Goal: Task Accomplishment & Management: Complete application form

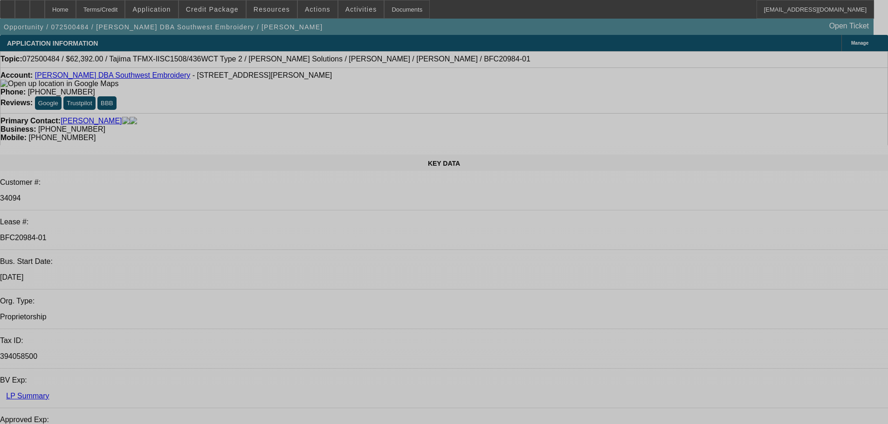
select select "0.2"
select select "2"
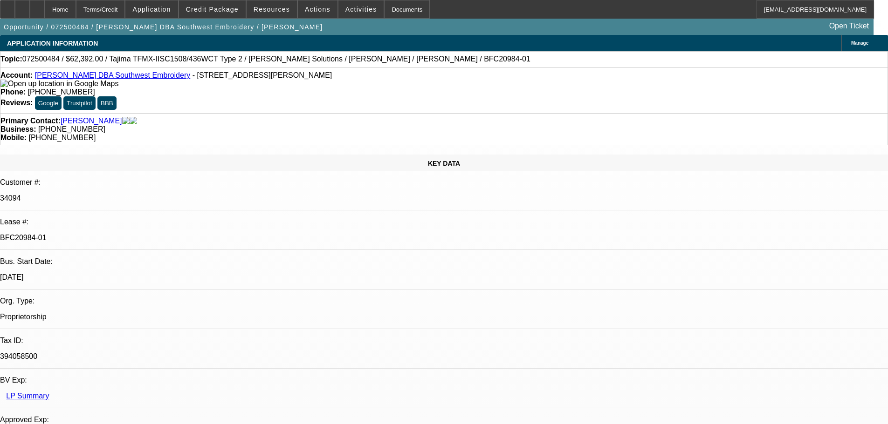
select select "0.1"
select select "4"
select select "0.2"
select select "2"
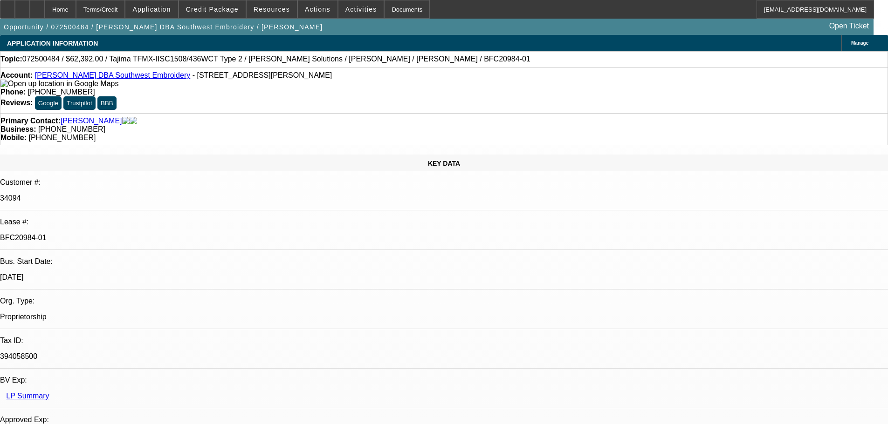
select select "0.1"
select select "4"
select select "0.15"
select select "2"
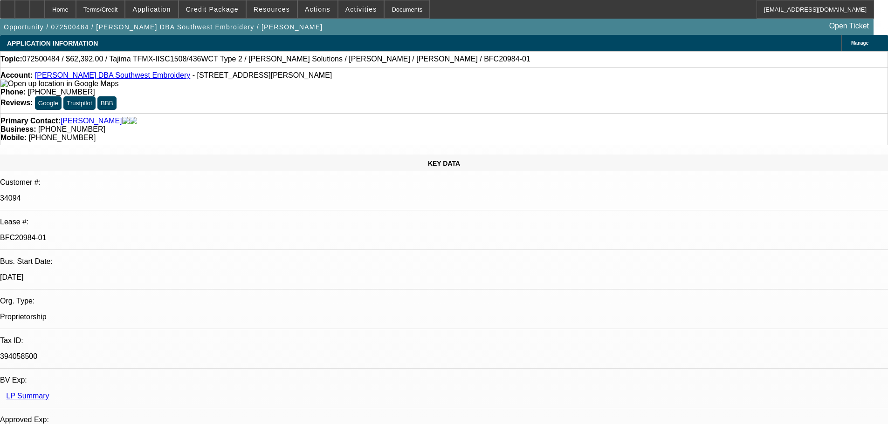
select select "0.1"
select select "4"
select select "0.15"
select select "2"
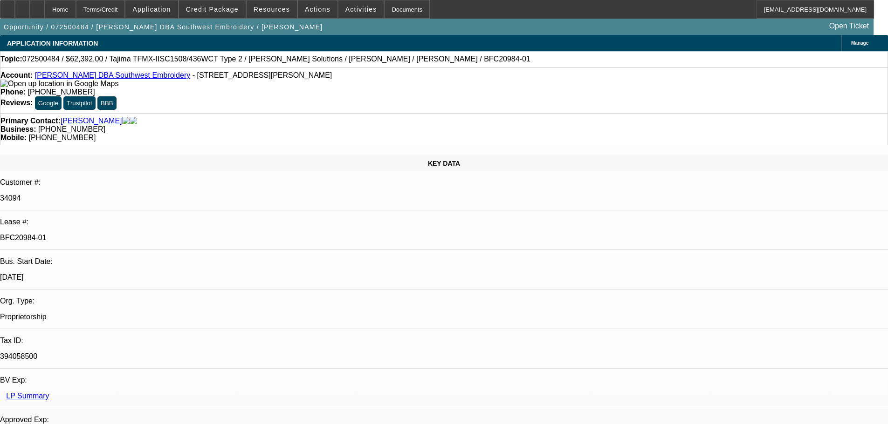
select select "0.1"
select select "4"
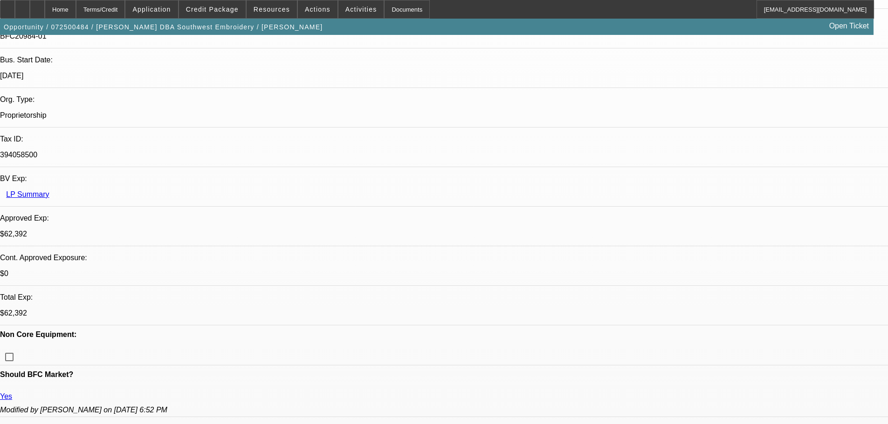
scroll to position [280, 0]
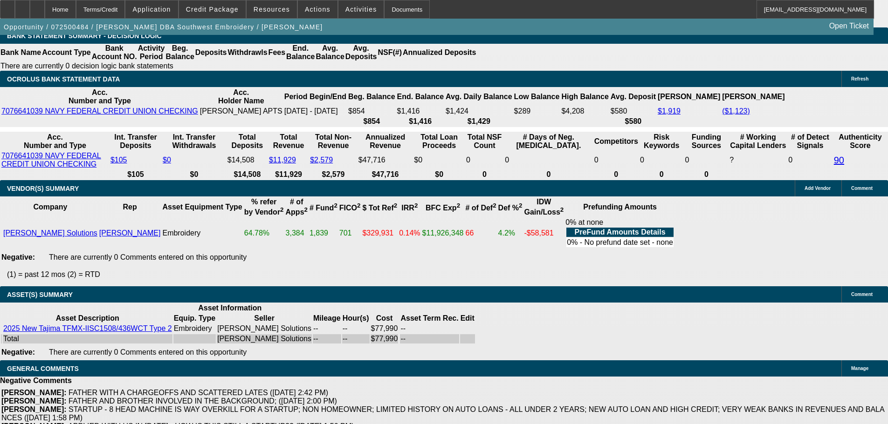
scroll to position [1823, 0]
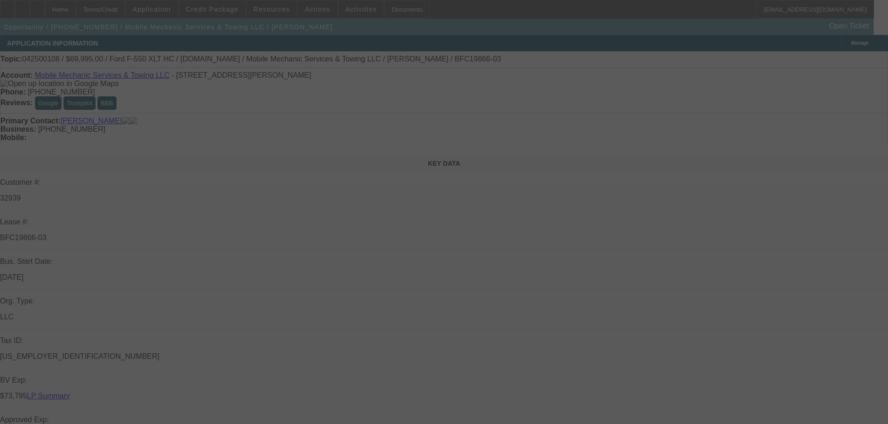
select select "0"
select select "2"
select select "0"
select select "6"
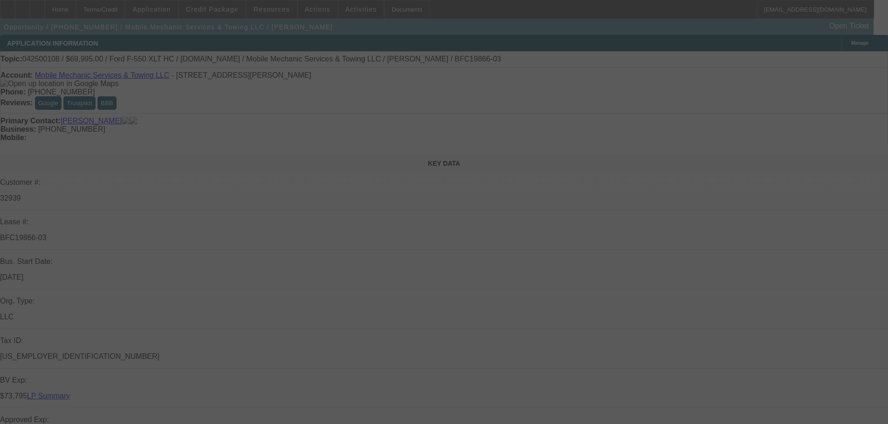
select select "0"
select select "2"
select select "0"
select select "6"
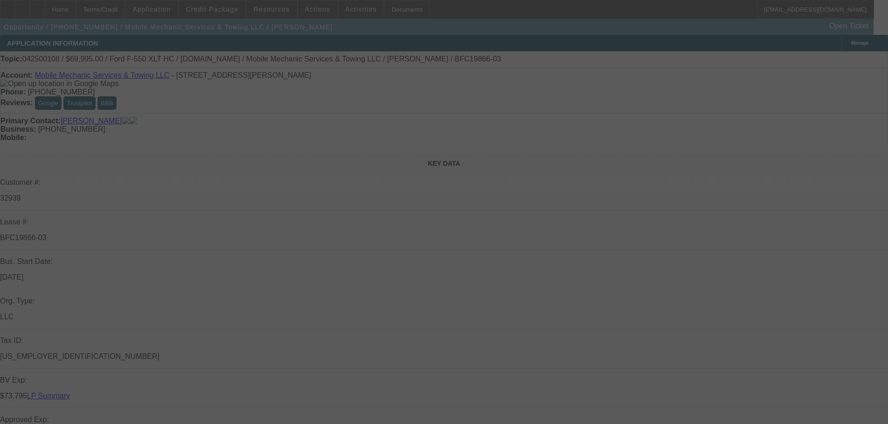
select select "0"
select select "2"
select select "0"
select select "6"
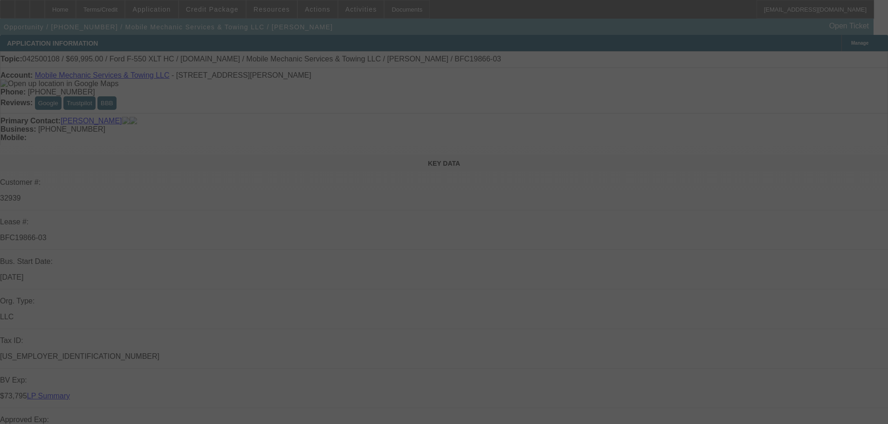
select select "0"
select select "2"
select select "0"
select select "6"
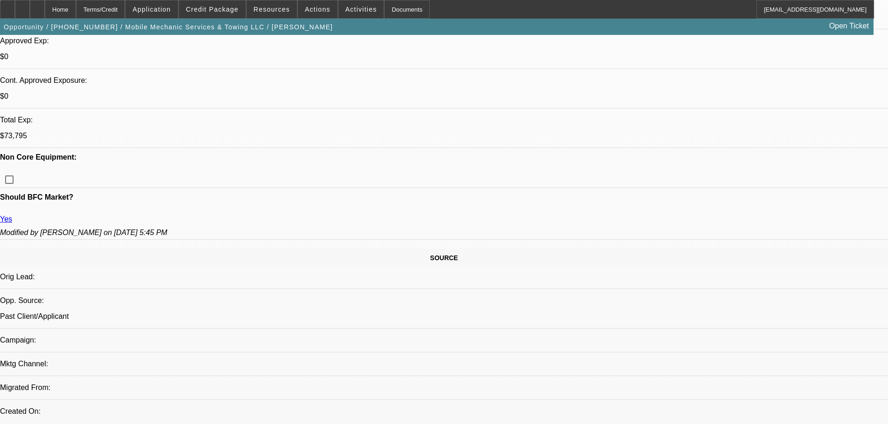
scroll to position [141, 0]
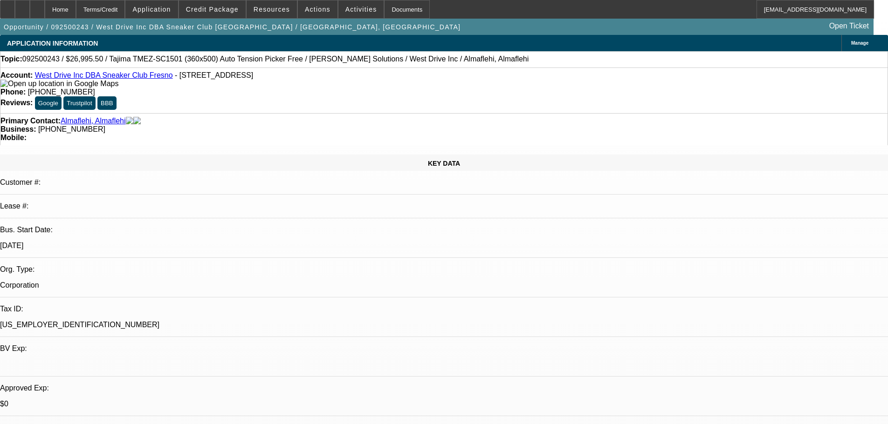
select select "0"
select select "0.1"
select select "5"
select select "0"
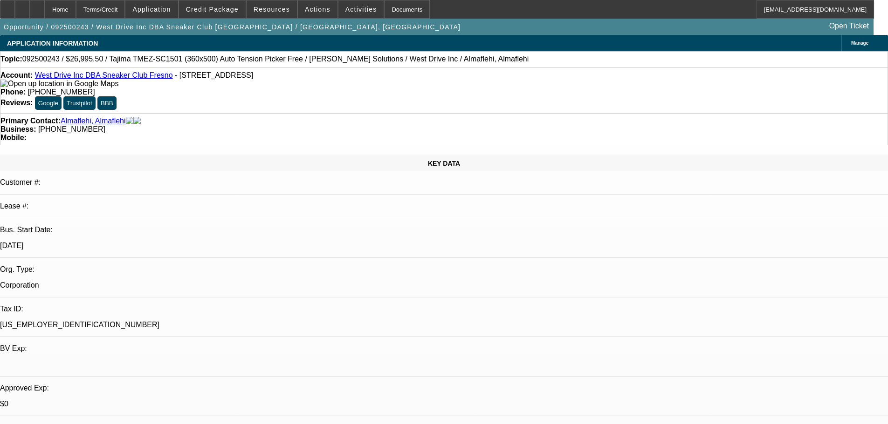
select select "2"
select select "0.1"
select select "4"
select select "0"
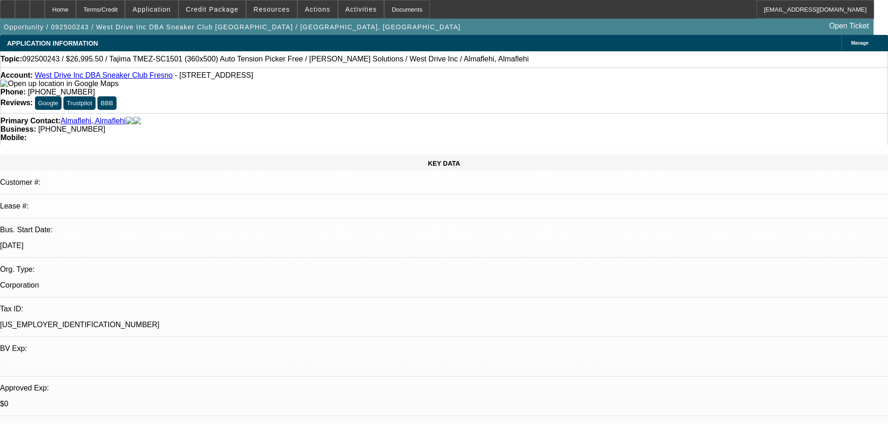
select select "0"
select select "0.1"
select select "5"
click at [201, 10] on button "Credit Package" at bounding box center [212, 9] width 67 height 18
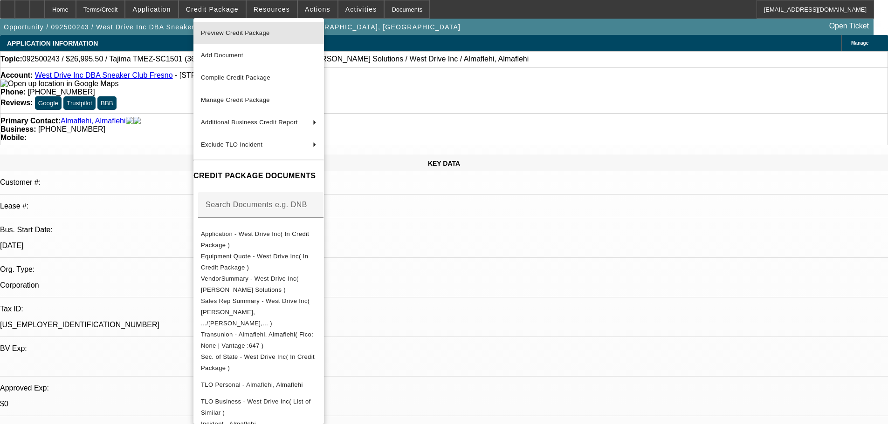
click at [217, 32] on span "Preview Credit Package" at bounding box center [235, 32] width 69 height 7
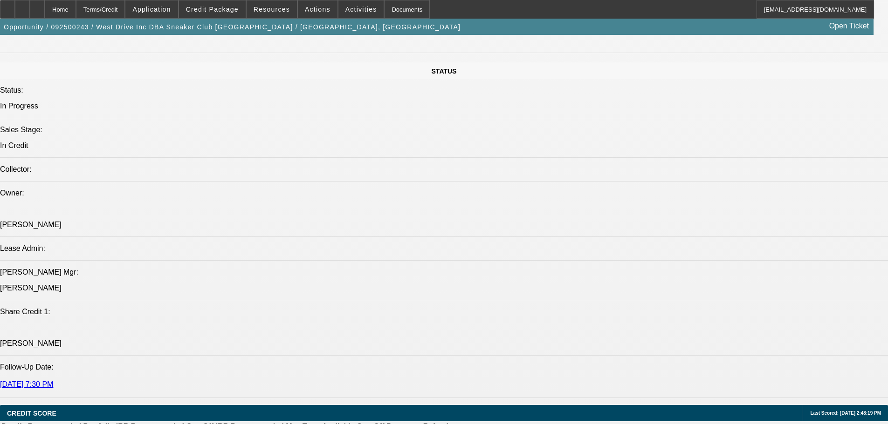
scroll to position [932, 0]
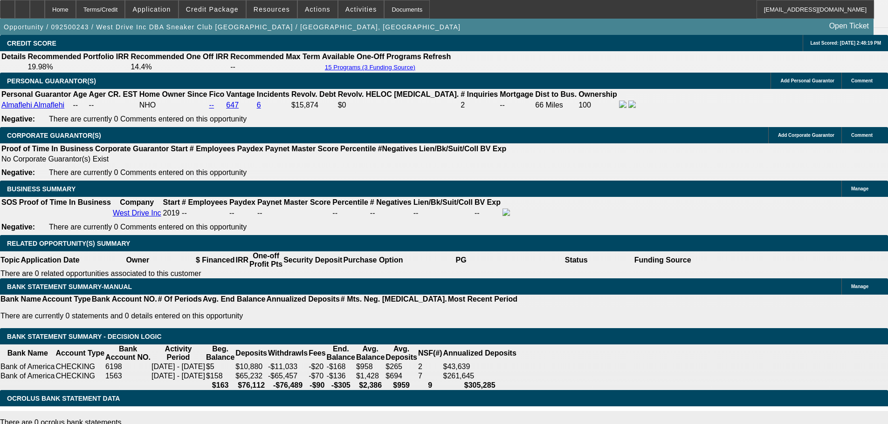
scroll to position [47, 0]
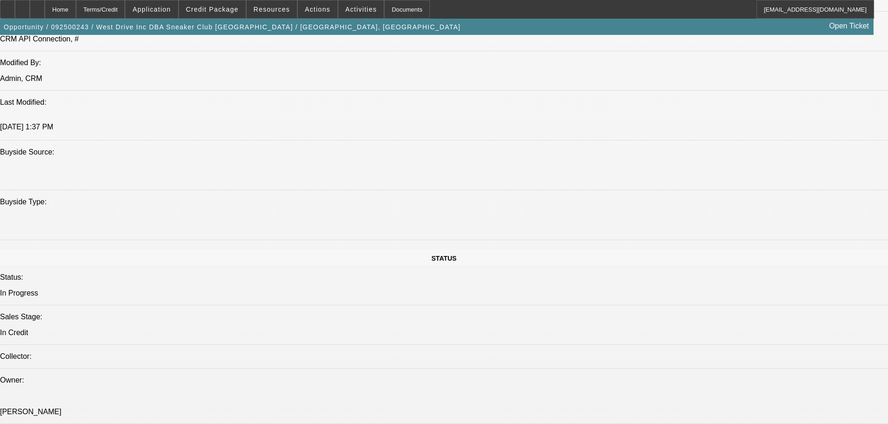
scroll to position [839, 0]
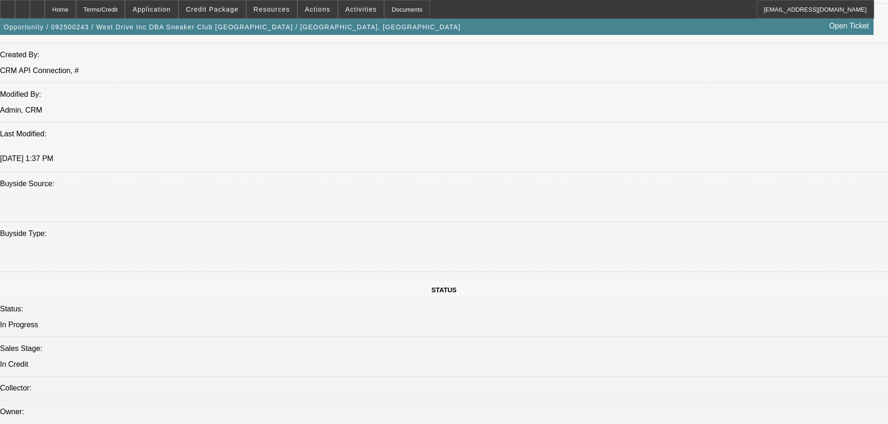
scroll to position [792, 0]
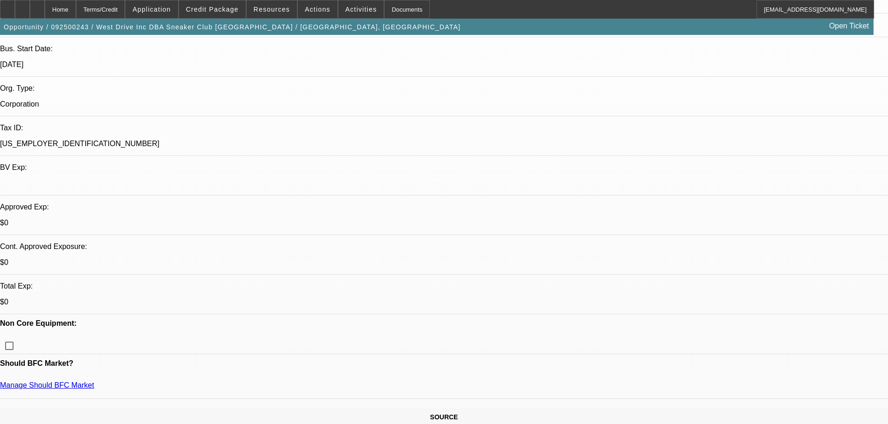
scroll to position [0, 0]
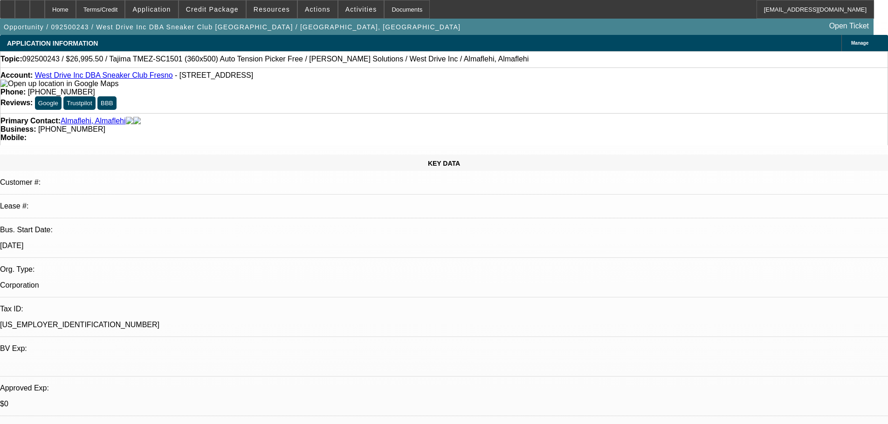
click at [22, 85] on img at bounding box center [59, 84] width 118 height 8
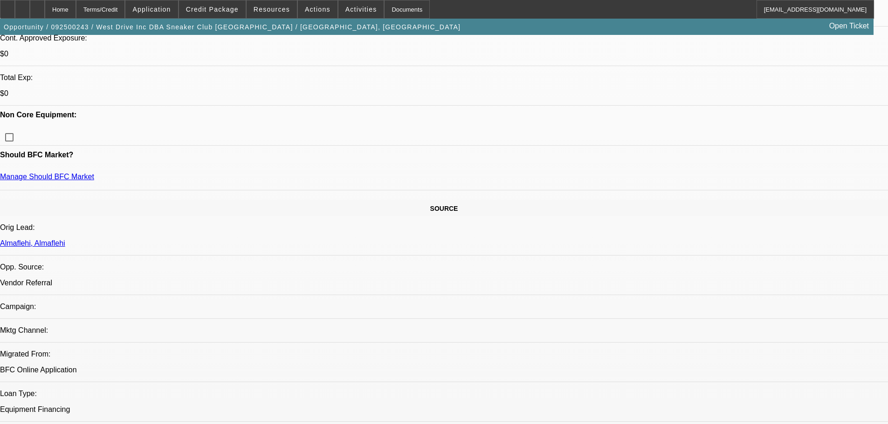
scroll to position [373, 0]
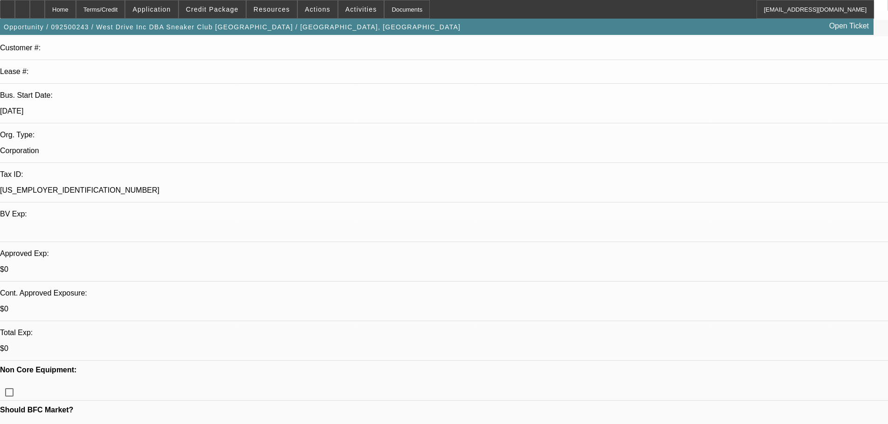
scroll to position [140, 0]
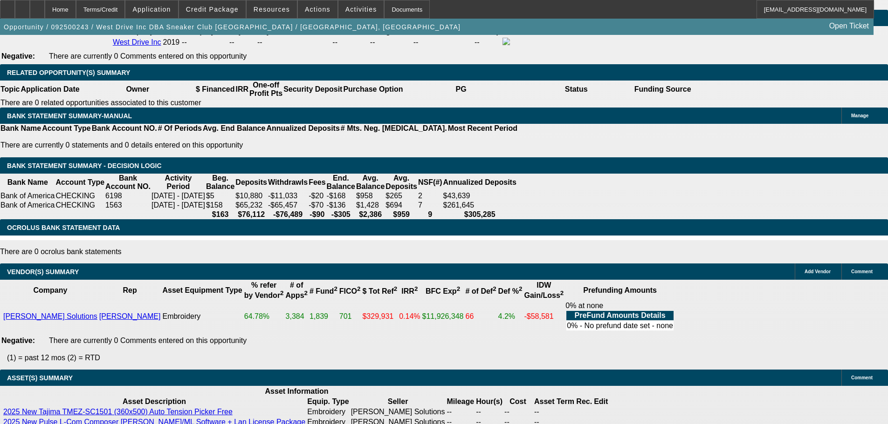
scroll to position [1586, 0]
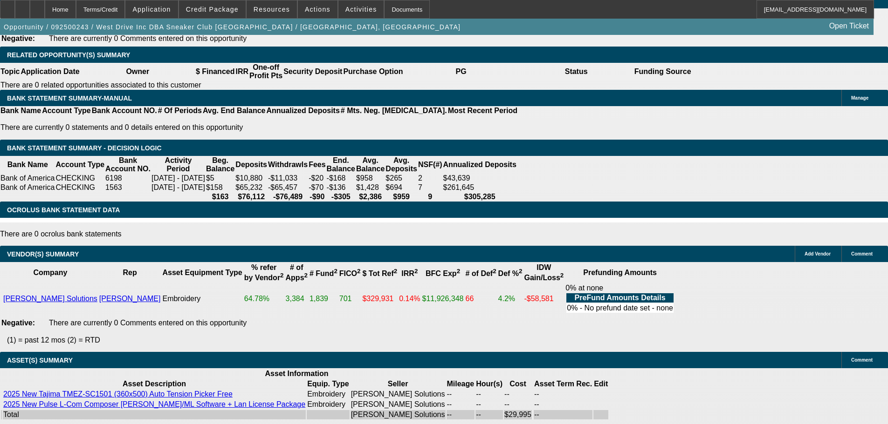
select select "6"
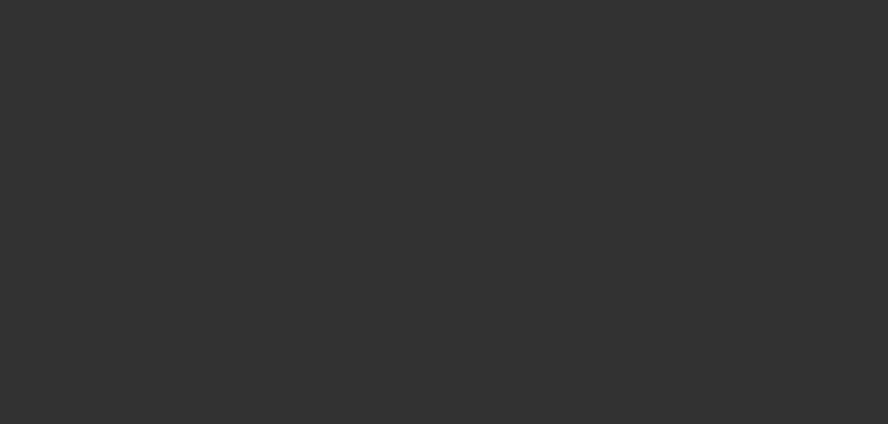
scroll to position [0, 0]
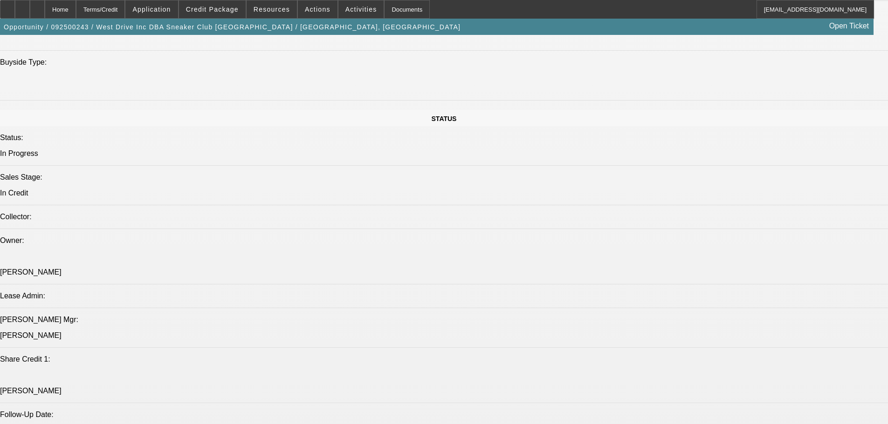
scroll to position [1025, 0]
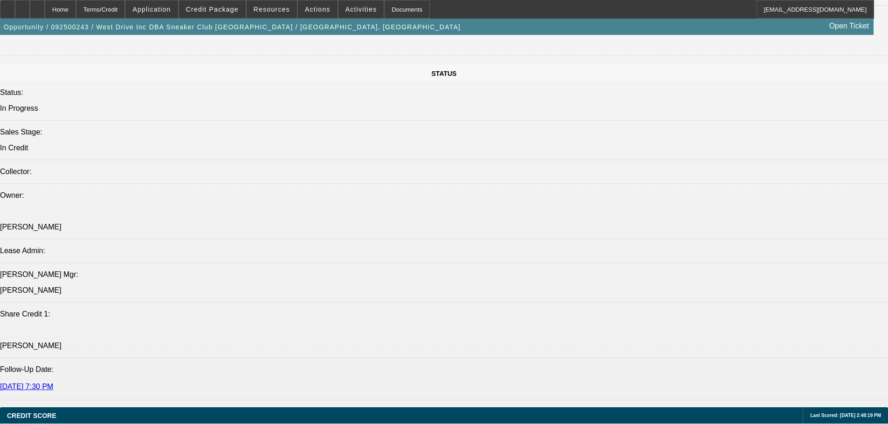
type textarea "WHEN I DID REVERSE ON PH NUMBER IT COMES UP AS "ADEN CALI LLC" IN PORTERVILLE C…"
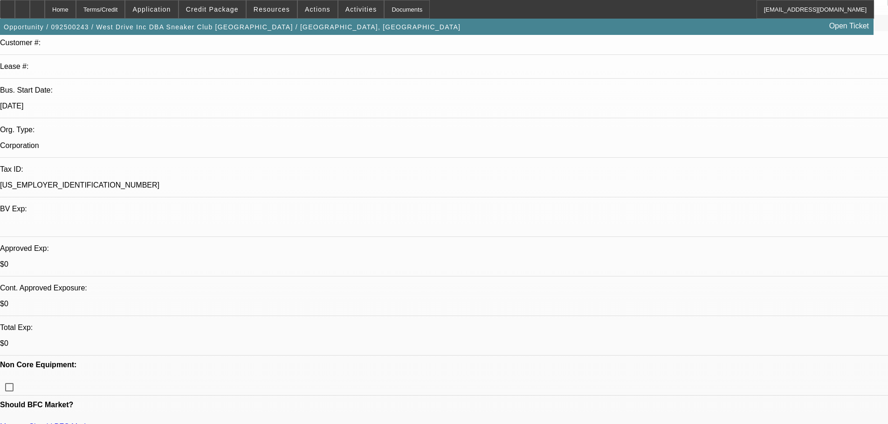
scroll to position [0, 0]
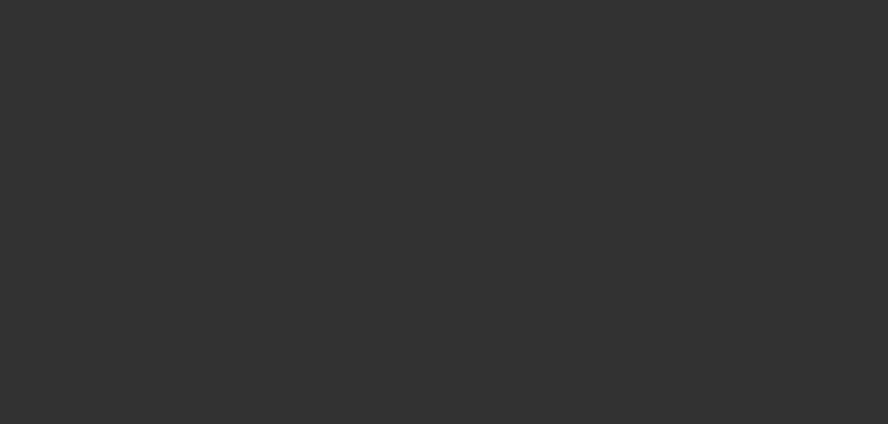
select select "0"
select select "2"
select select "0.1"
select select "4"
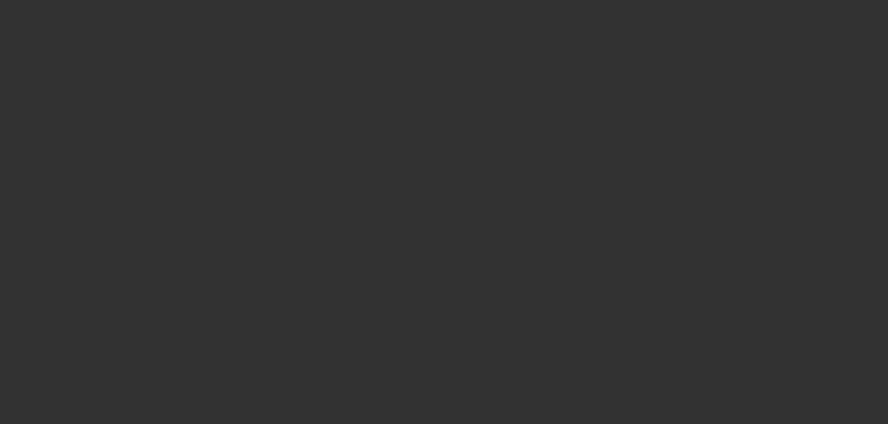
select select "0"
select select "0.1"
select select "5"
select select "0"
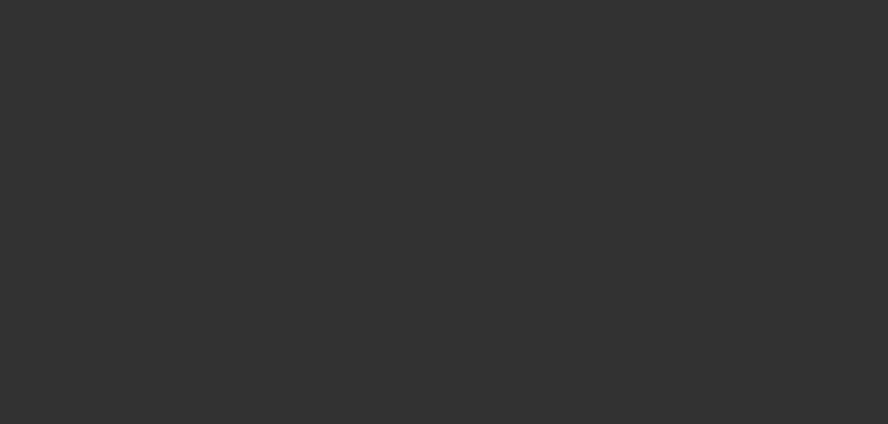
select select "2"
select select "0.1"
select select "4"
select select "0"
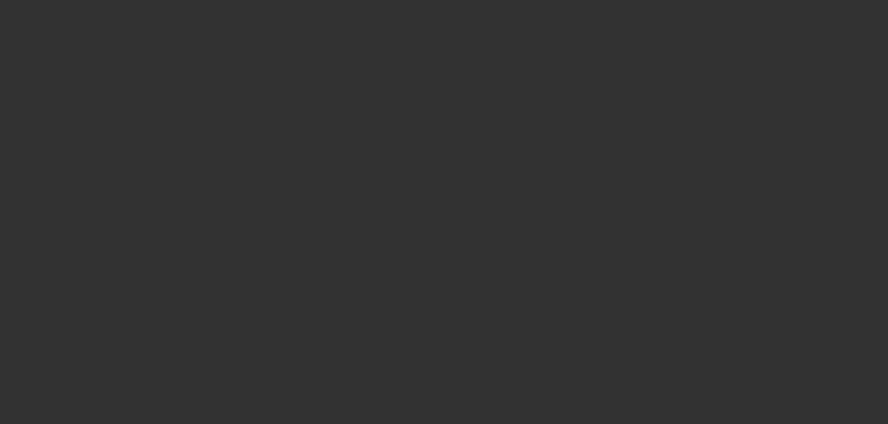
select select "0"
select select "0.1"
select select "5"
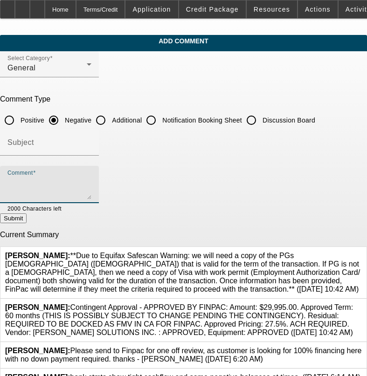
click at [68, 181] on textarea "Comment" at bounding box center [49, 188] width 84 height 22
click at [91, 181] on textarea "NO MTG, FP APPROVED BUT WITH ADDL REQUIREMENTS, COPY OF PGS RESIDENT CARD- IS H…" at bounding box center [49, 188] width 84 height 22
click at [91, 194] on textarea "NO MTG, FP APPROVED BUT WITH ADDL REQUIREMENTS AND HIGHER RATE , COPY OF PGS RE…" at bounding box center [49, 188] width 84 height 22
click at [91, 193] on textarea "NO MTG, FP APPROVED BUT WITH ADDL REQUIREMENTS AND HIGHER RATE , COPY OF PGS RE…" at bounding box center [49, 188] width 84 height 22
click at [91, 192] on textarea "NO MTG, FP APPROVED BUT WITH ADDL REQUIREMENTS AND HIGHER RATE , COPY OF PGS RE…" at bounding box center [49, 188] width 84 height 22
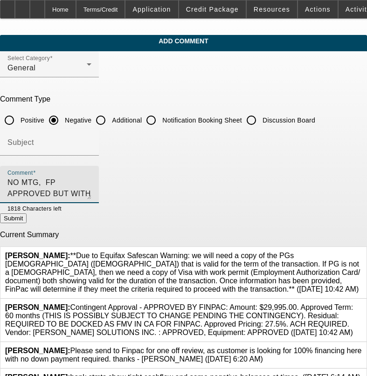
scroll to position [9, 0]
type textarea "NO MTG, FP APPROVED BUT WITH ADDL REQUIREMENTS AND HIGHER RATE , COPY OF PGS RE…"
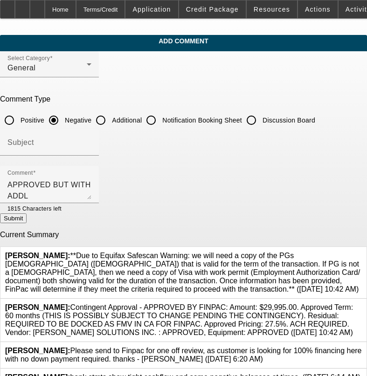
click at [27, 218] on button "Submit" at bounding box center [13, 218] width 27 height 10
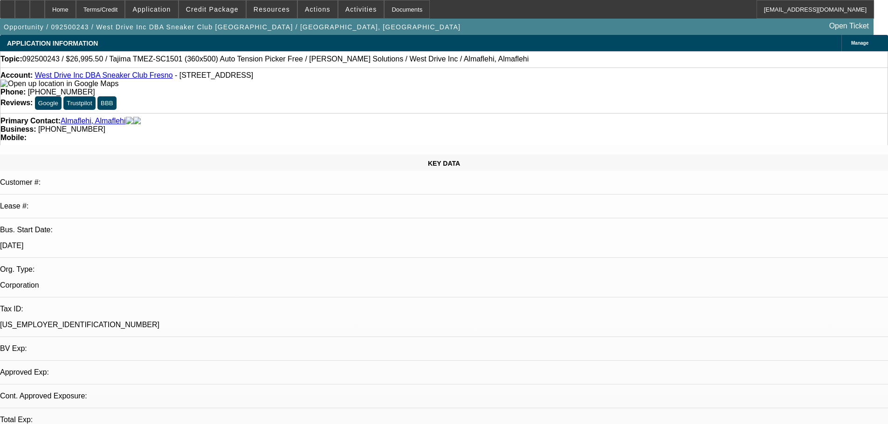
select select "0"
select select "2"
select select "0.1"
select select "4"
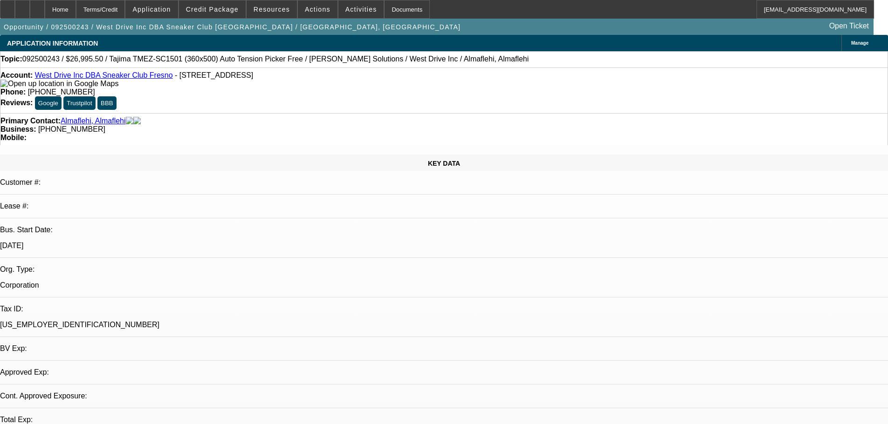
select select "0"
select select "0.1"
select select "5"
select select "0"
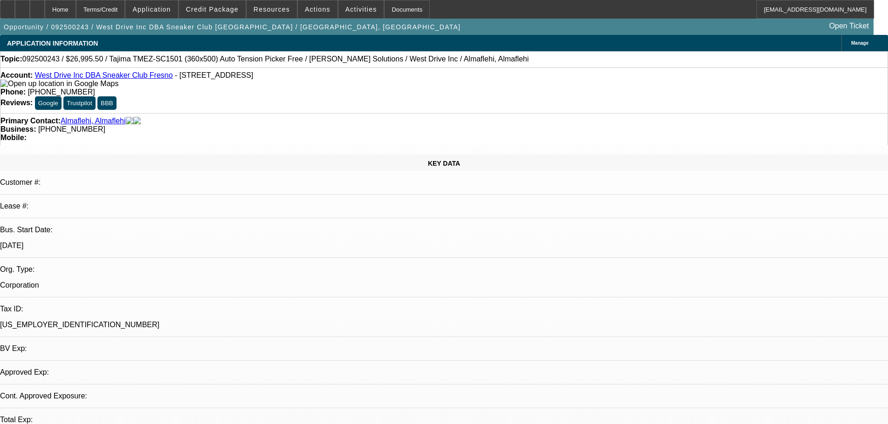
select select "2"
select select "0.1"
select select "4"
select select "0"
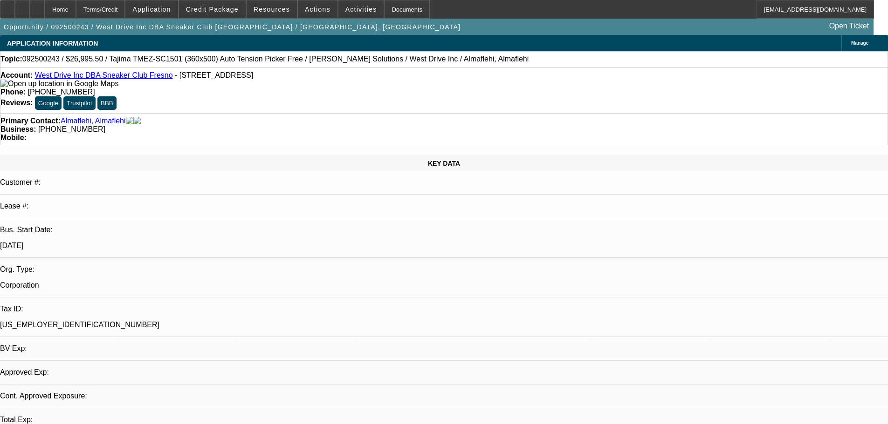
select select "0"
select select "0.1"
select select "5"
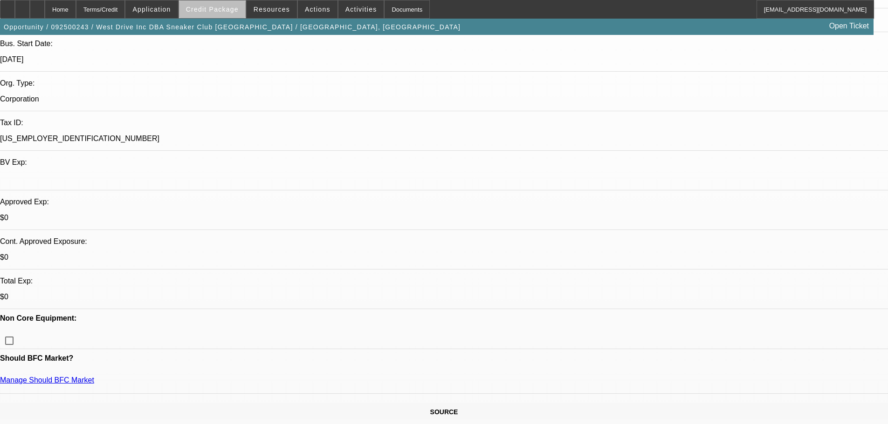
click at [235, 14] on span at bounding box center [212, 9] width 67 height 22
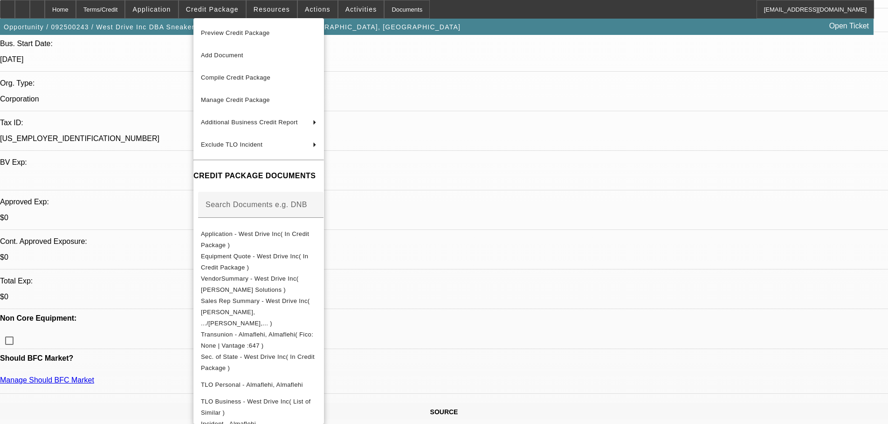
click at [231, 33] on span "Preview Credit Package" at bounding box center [235, 32] width 69 height 7
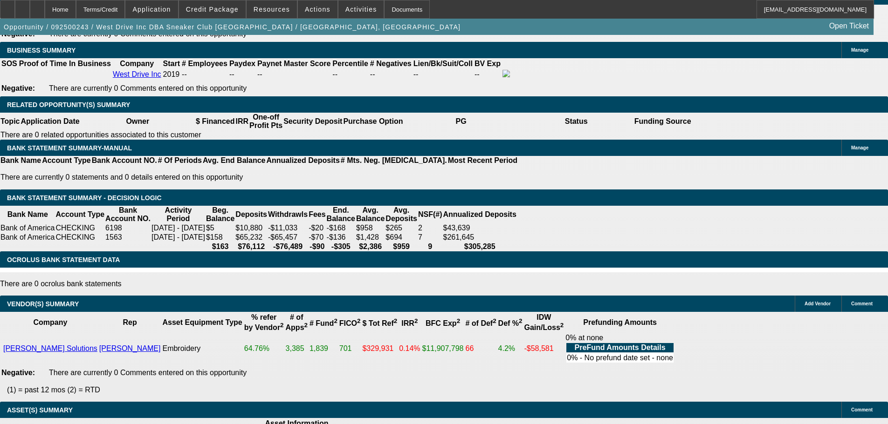
scroll to position [1537, 0]
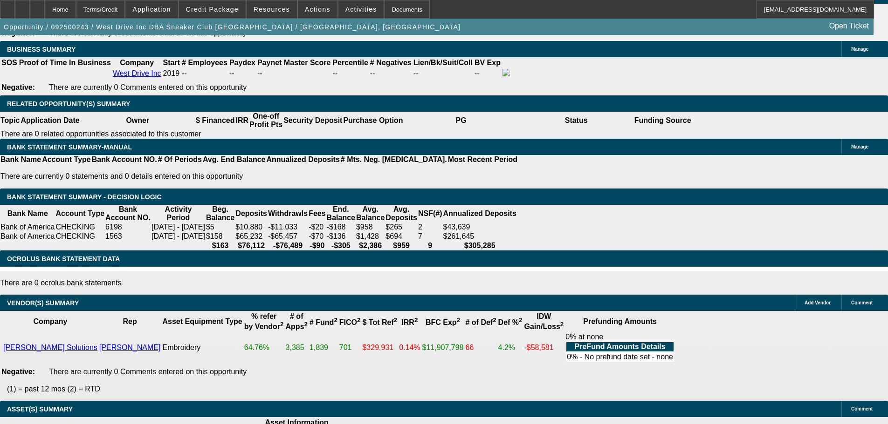
select select "3"
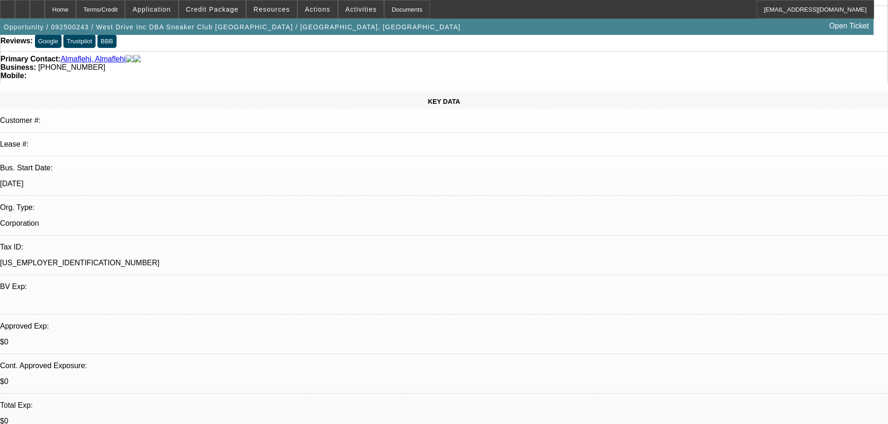
scroll to position [140, 0]
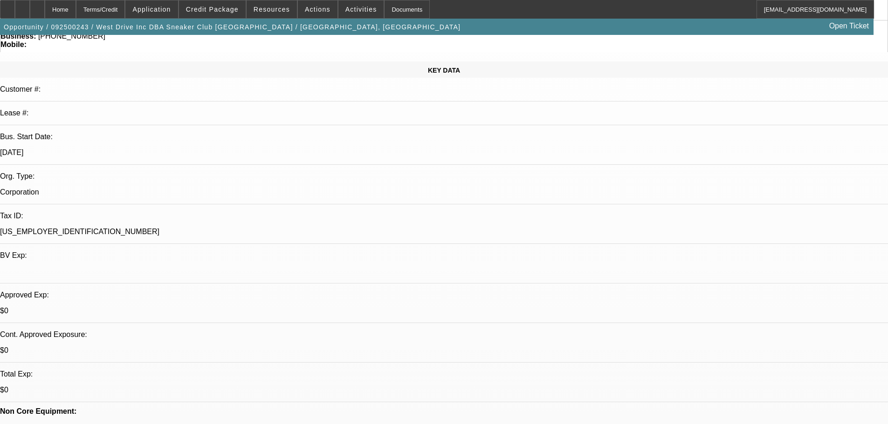
scroll to position [186, 0]
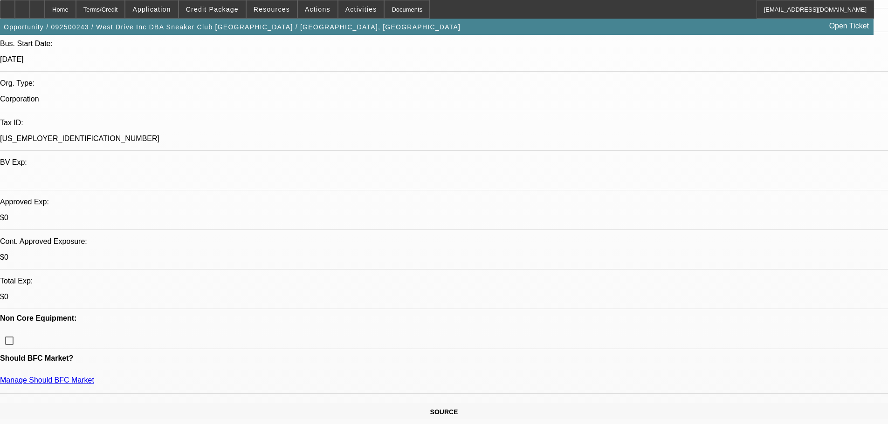
type textarea "HERES THE APPROVAL- GOOD LUCK"
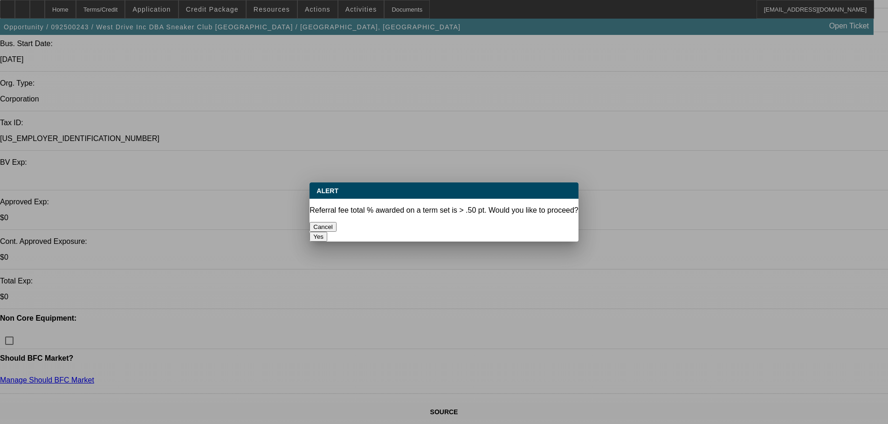
click at [327, 232] on button "Yes" at bounding box center [318, 237] width 18 height 10
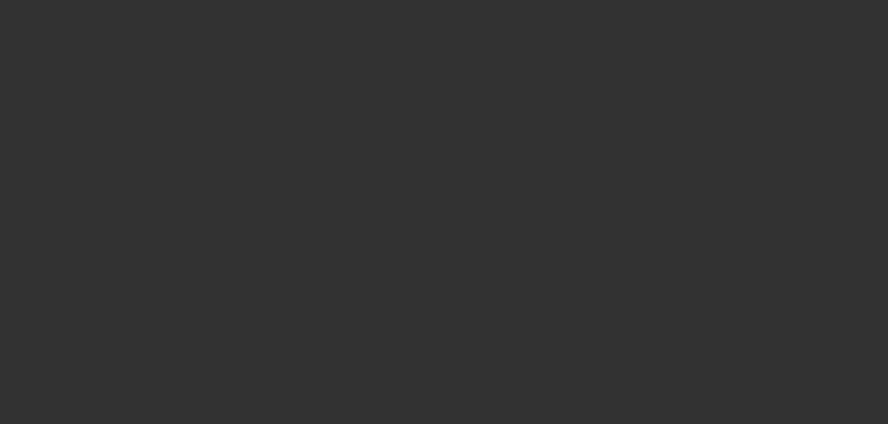
select select "0"
select select "2"
select select "0.1"
select select "4"
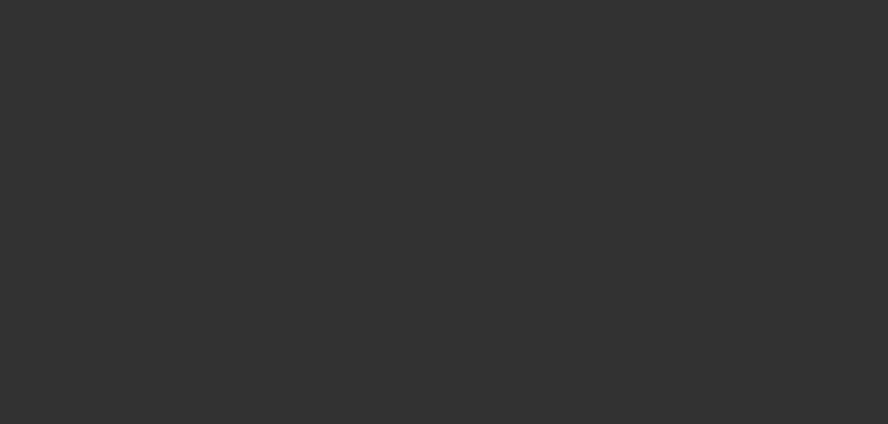
select select "0"
select select "0.1"
select select "5"
select select "0"
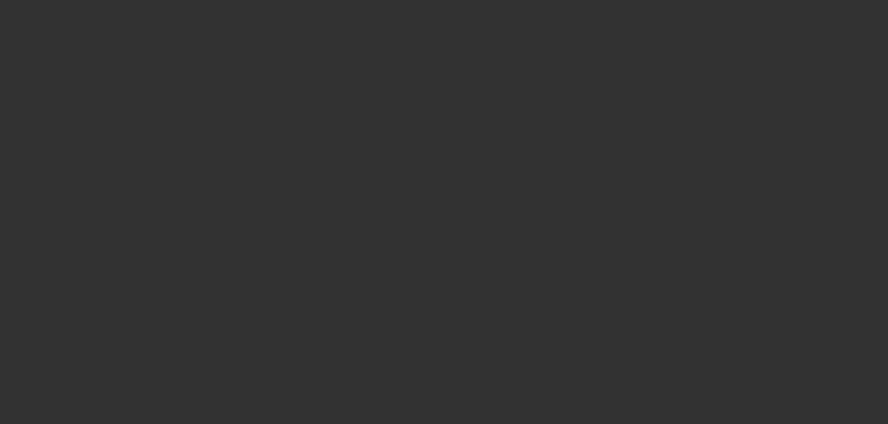
select select "2"
select select "0.1"
select select "4"
select select "0"
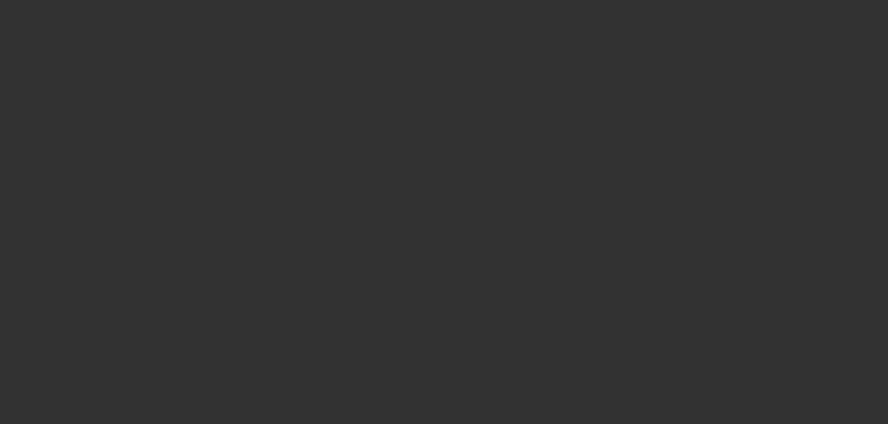
select select "0"
select select "0.1"
select select "5"
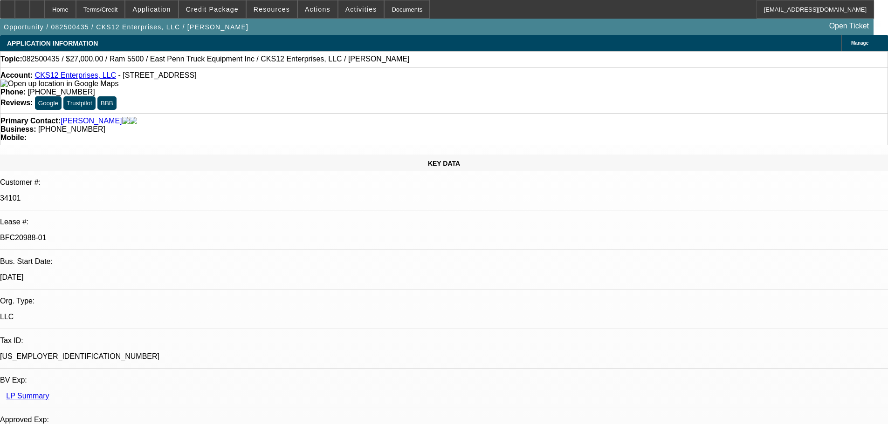
select select "0"
select select "2"
select select "0.1"
select select "4"
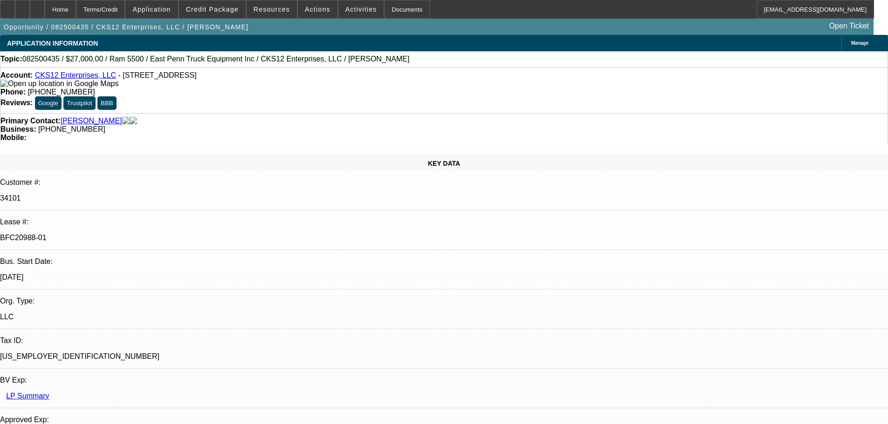
select select "0"
select select "2"
select select "0.1"
select select "4"
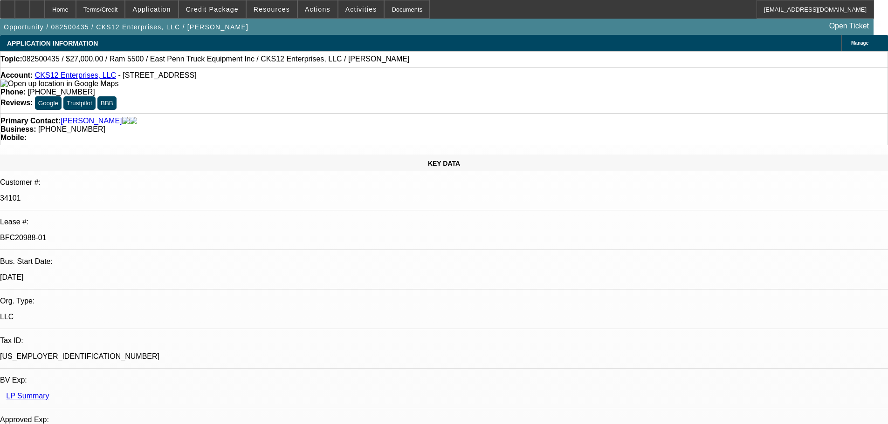
select select "0.15"
select select "2"
select select "0.1"
select select "4"
select select "0"
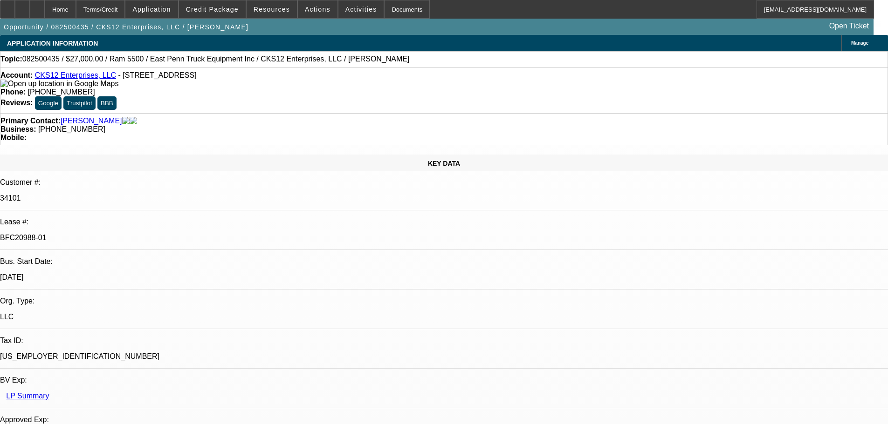
select select "2"
select select "0.1"
select select "4"
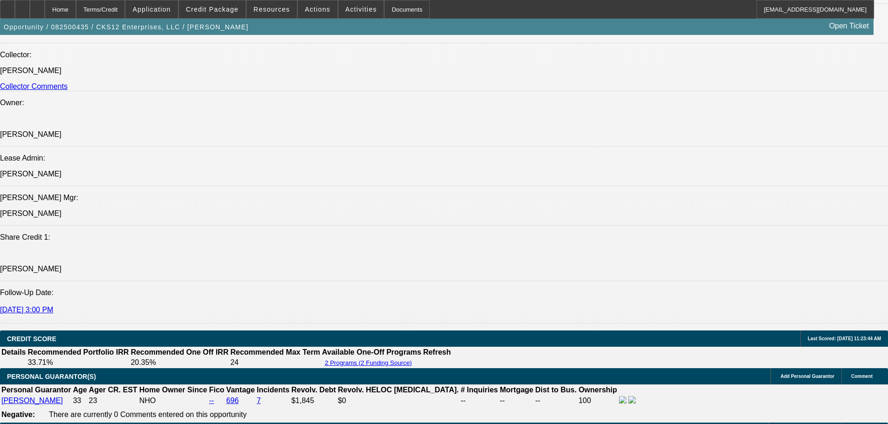
scroll to position [1211, 0]
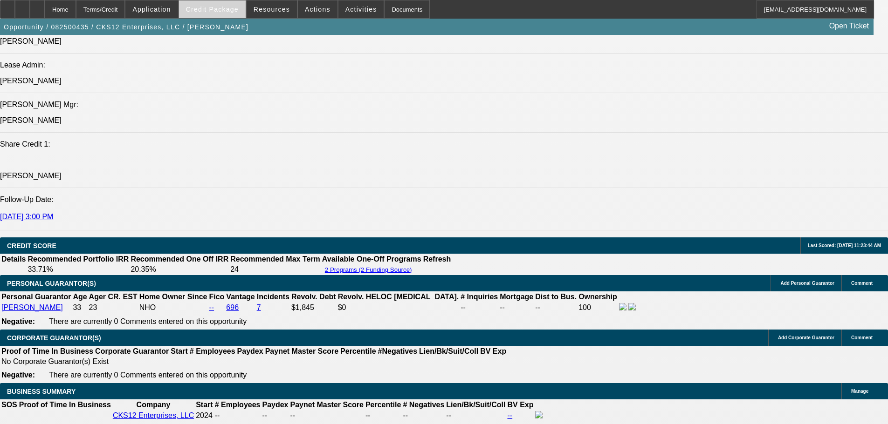
click at [218, 6] on span "Credit Package" at bounding box center [212, 9] width 53 height 7
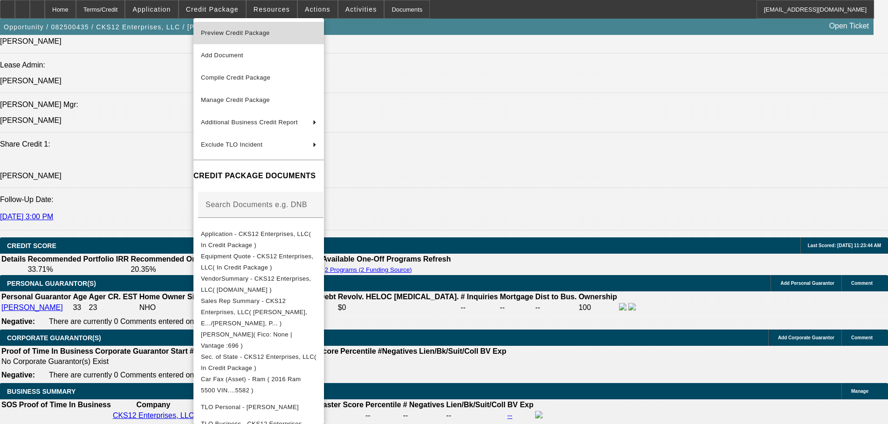
click at [219, 32] on span "Preview Credit Package" at bounding box center [235, 32] width 69 height 7
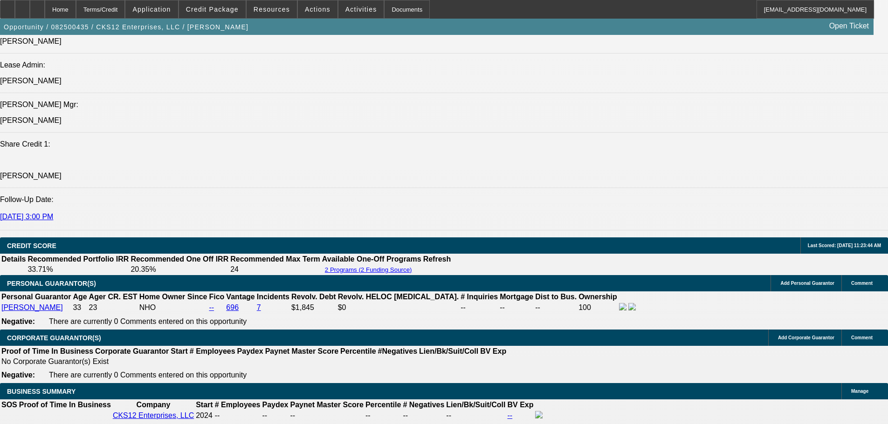
scroll to position [140, 0]
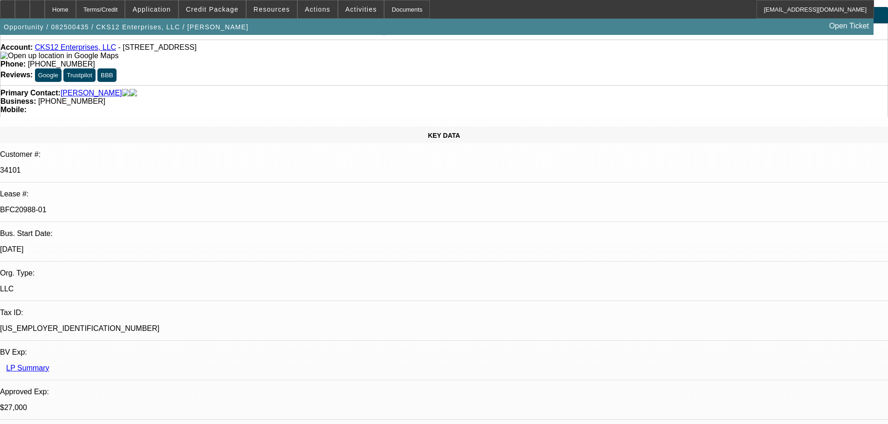
scroll to position [0, 0]
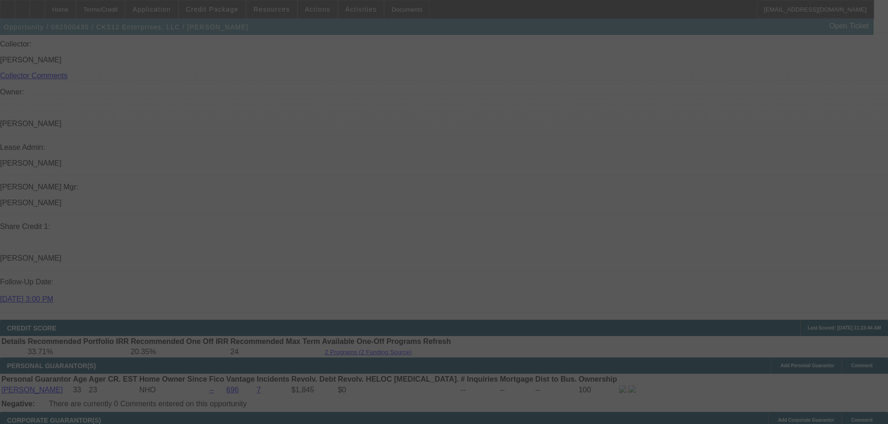
scroll to position [1211, 0]
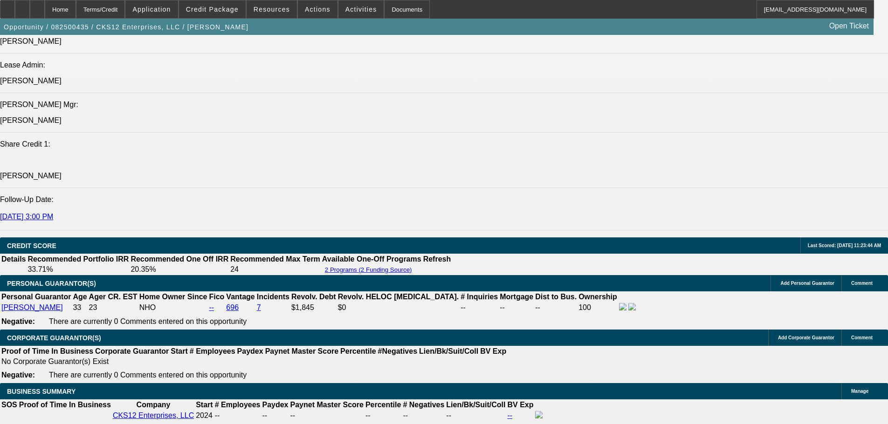
select select "0"
select select "2"
select select "0.1"
select select "4"
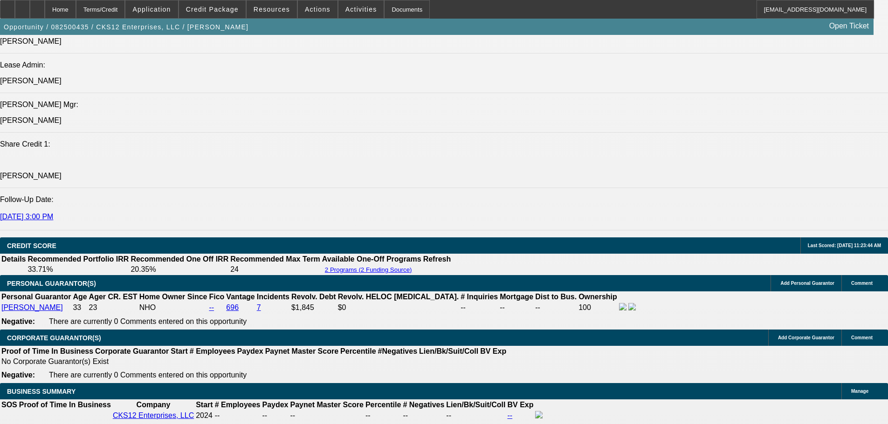
select select "0"
select select "2"
select select "0.1"
select select "4"
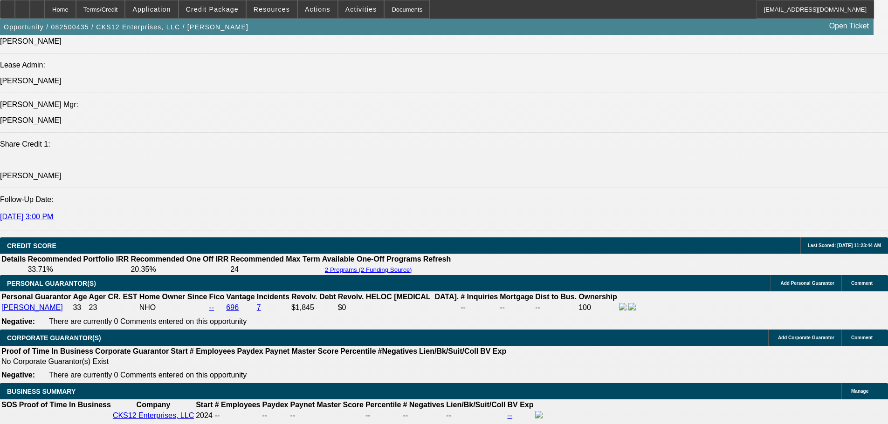
select select "0.15"
select select "2"
select select "0.1"
select select "4"
select select "0"
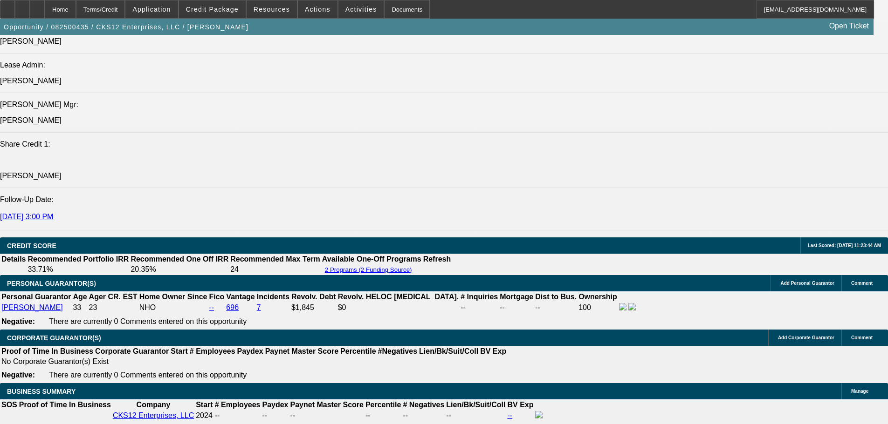
select select "2"
select select "0.1"
select select "4"
click at [217, 9] on span "Credit Package" at bounding box center [212, 9] width 53 height 7
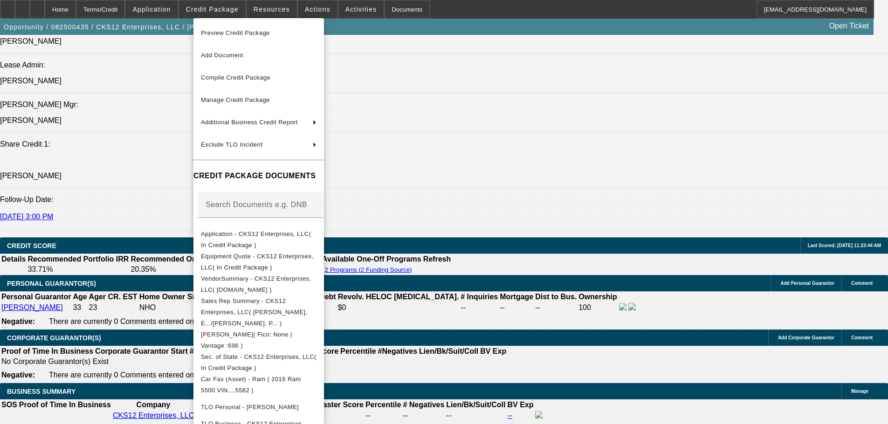
click at [778, 387] on div at bounding box center [444, 212] width 888 height 424
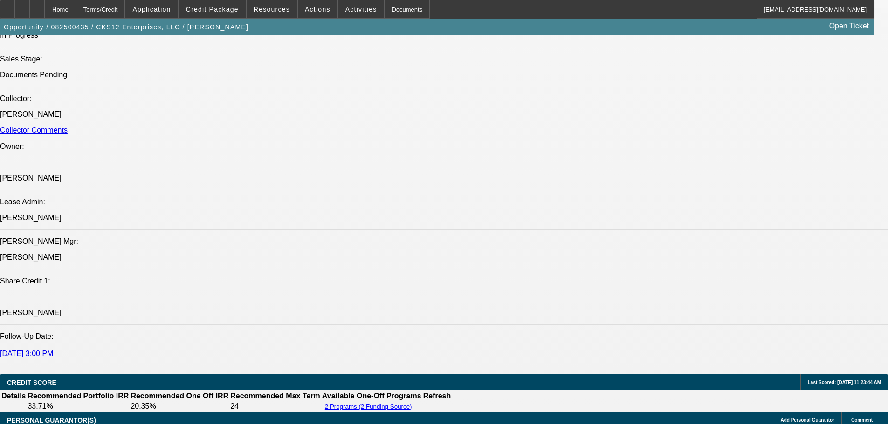
scroll to position [1072, 0]
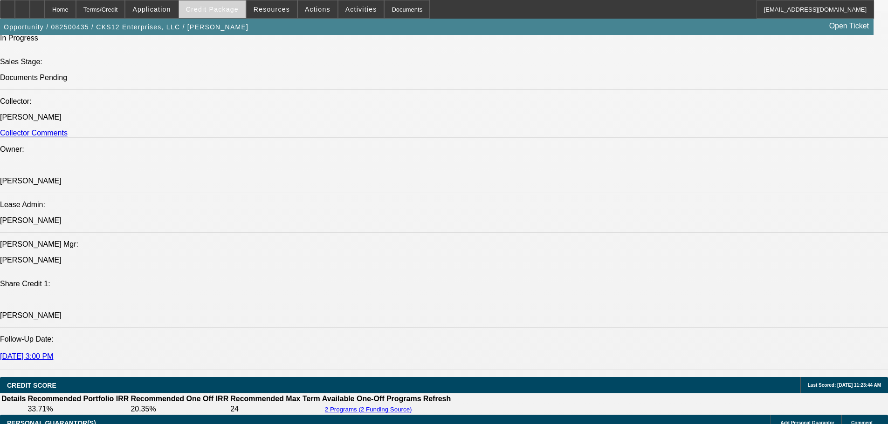
click at [222, 11] on span "Credit Package" at bounding box center [212, 9] width 53 height 7
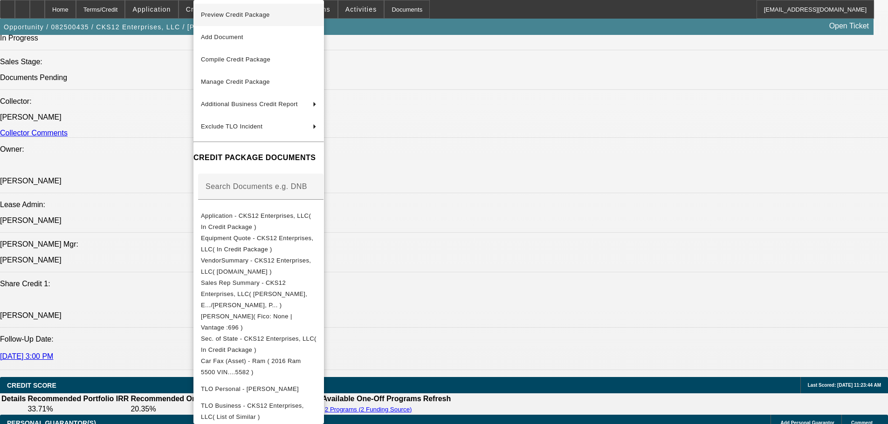
click at [222, 12] on span "Preview Credit Package" at bounding box center [235, 14] width 69 height 7
